Goal: Information Seeking & Learning: Learn about a topic

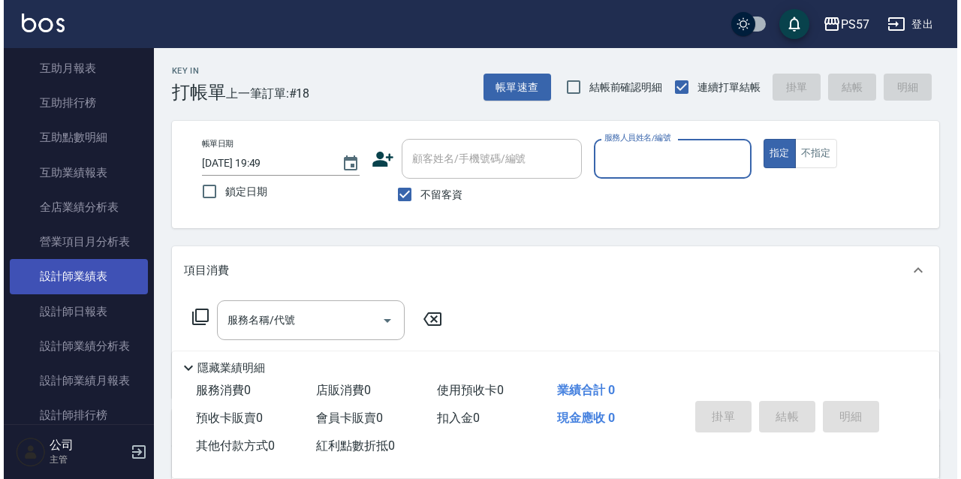
scroll to position [700, 0]
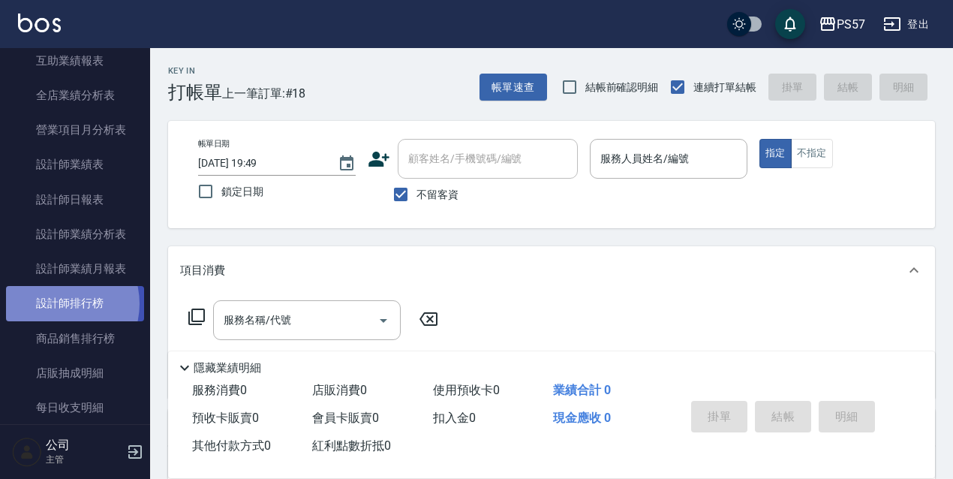
click at [57, 303] on link "設計師排行榜" at bounding box center [75, 303] width 138 height 35
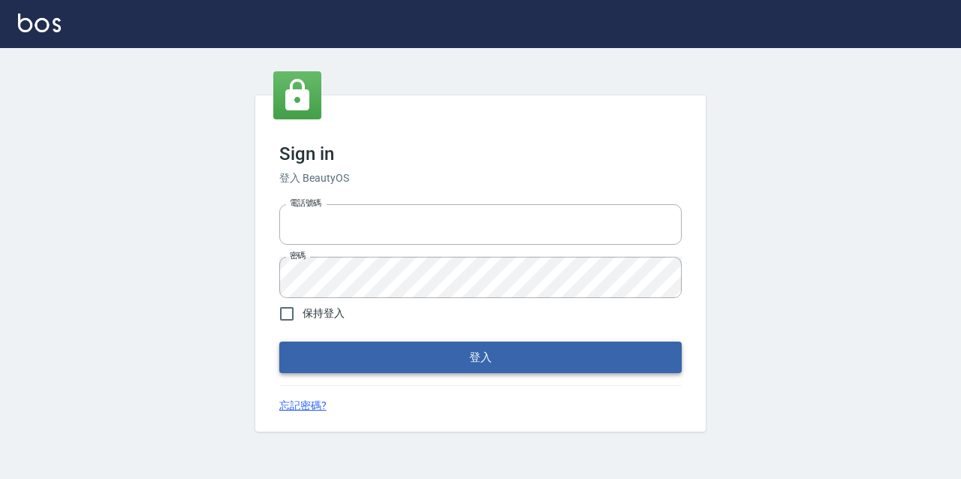
type input "2063579"
click at [471, 371] on button "登入" at bounding box center [480, 357] width 402 height 32
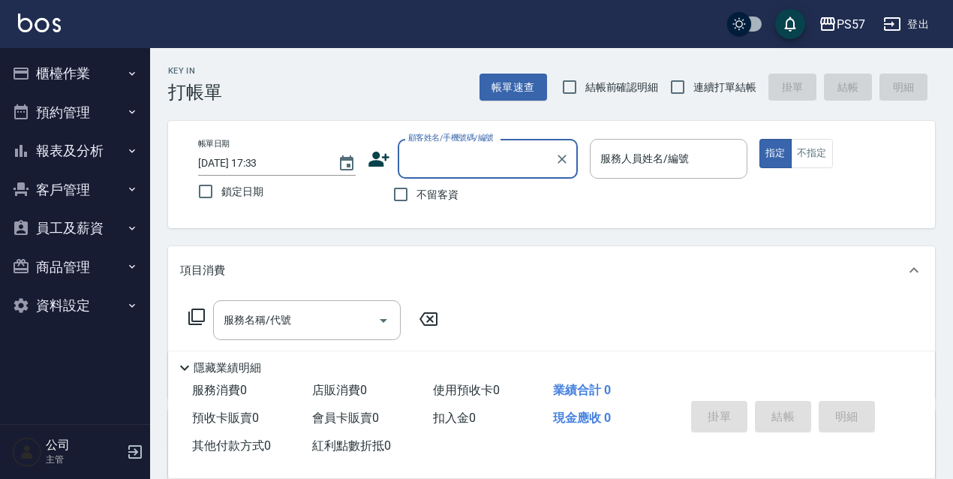
click at [97, 154] on button "報表及分析" at bounding box center [75, 150] width 138 height 39
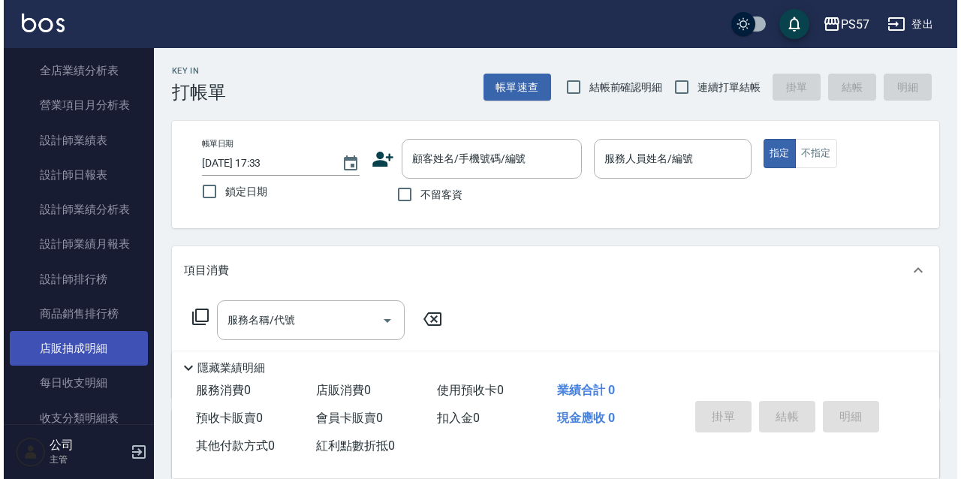
scroll to position [500, 0]
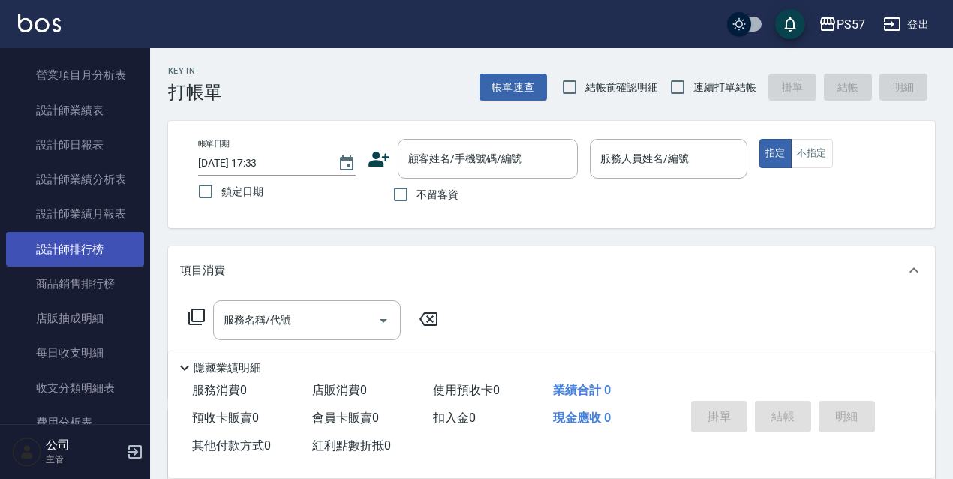
click at [110, 245] on link "設計師排行榜" at bounding box center [75, 249] width 138 height 35
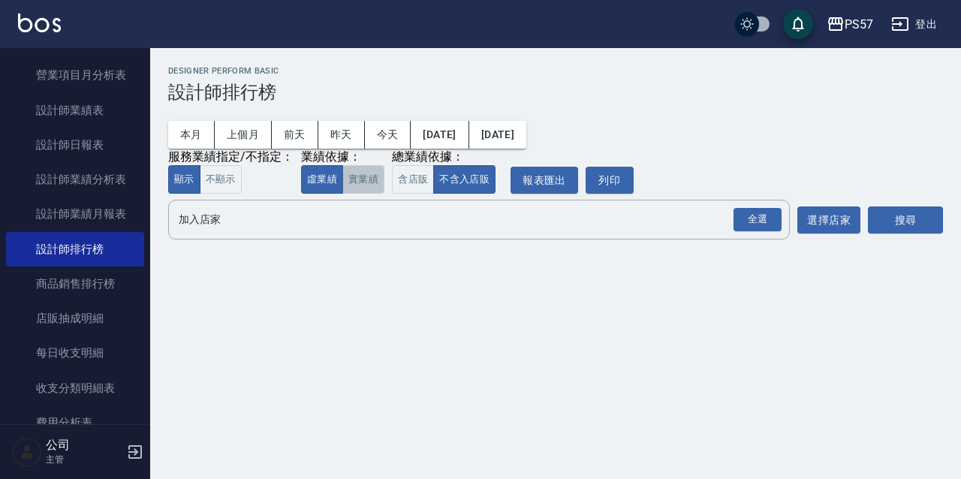
click at [365, 176] on button "實業績" at bounding box center [363, 179] width 42 height 29
click at [753, 206] on div "全選" at bounding box center [756, 220] width 53 height 40
click at [759, 215] on div "全選" at bounding box center [757, 219] width 48 height 23
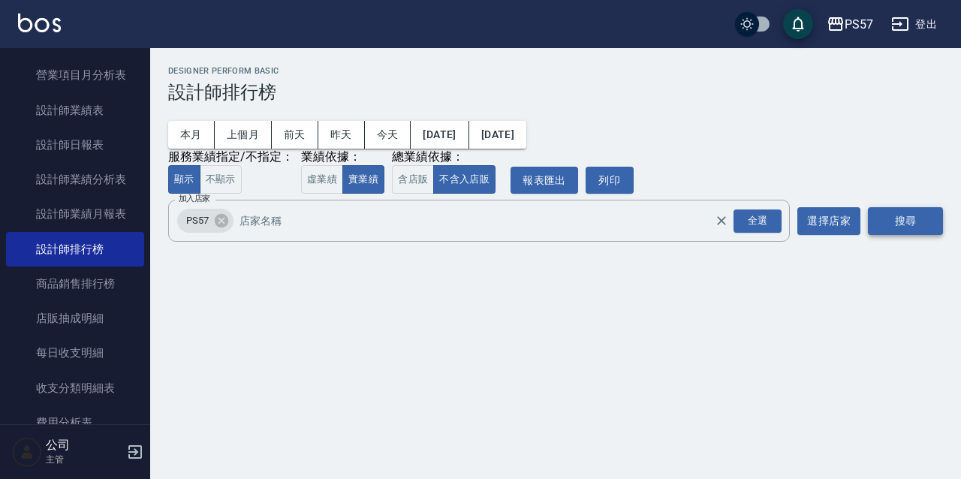
click at [886, 215] on button "搜尋" at bounding box center [905, 221] width 75 height 28
